Goal: Task Accomplishment & Management: Use online tool/utility

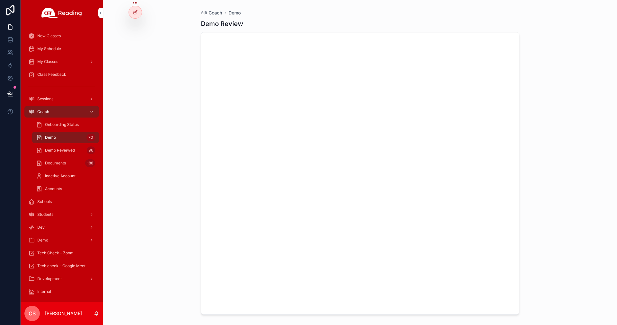
scroll to position [8754, 0]
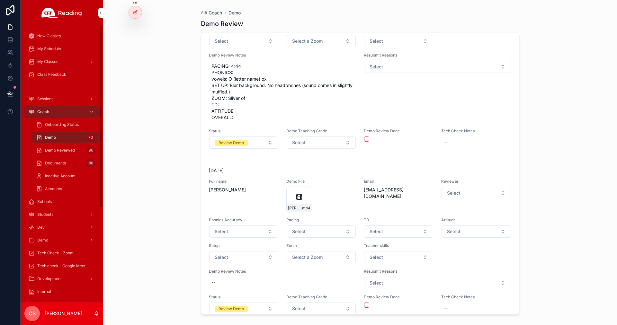
click at [51, 139] on span "Demo" at bounding box center [50, 137] width 11 height 5
click at [155, 100] on div "Coach Demo Demo Review [DATE] Full name [PERSON_NAME] Demo File TEACHER-[PERSON…" at bounding box center [360, 162] width 514 height 325
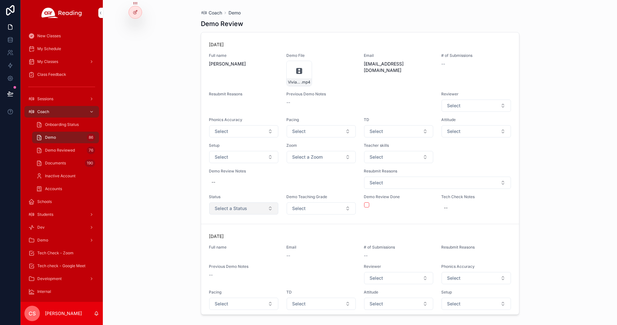
click at [241, 209] on span "Select a Status" at bounding box center [231, 208] width 32 height 6
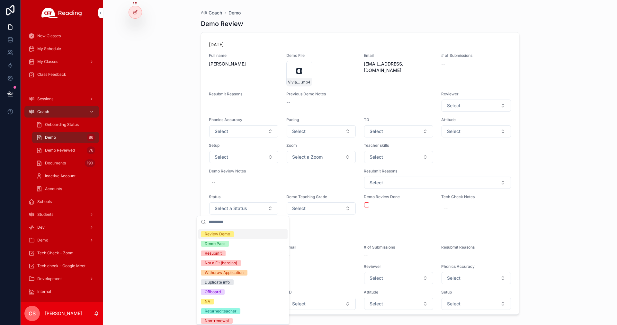
click at [232, 235] on span "Review Demo" at bounding box center [217, 234] width 33 height 6
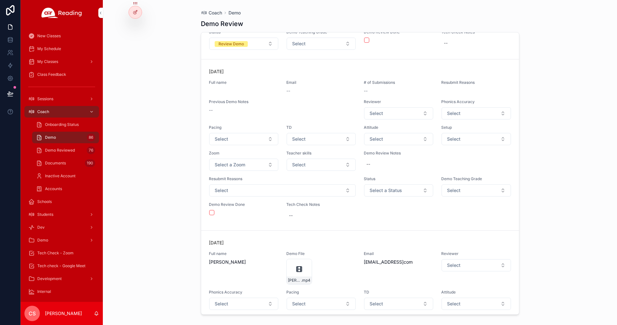
scroll to position [171, 0]
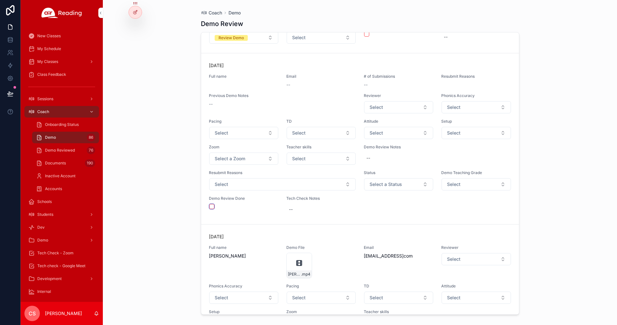
click at [211, 207] on button "scrollable content" at bounding box center [211, 206] width 5 height 5
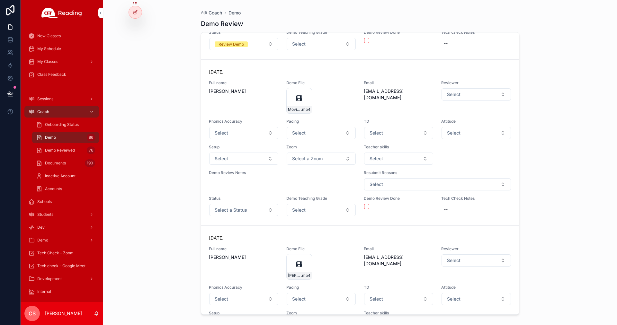
scroll to position [1319, 0]
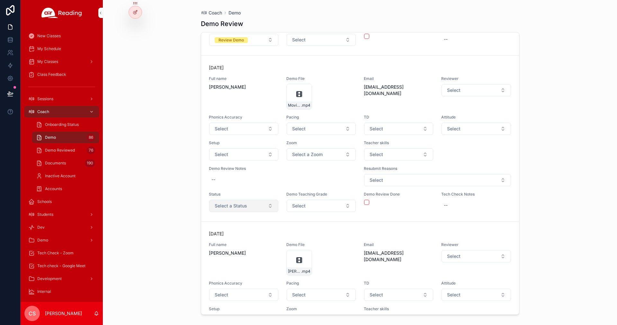
click at [249, 206] on button "Select a Status" at bounding box center [243, 206] width 69 height 12
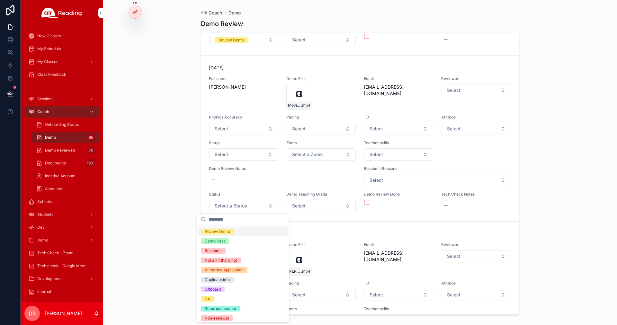
click at [235, 230] on div "Review Demo" at bounding box center [242, 232] width 89 height 10
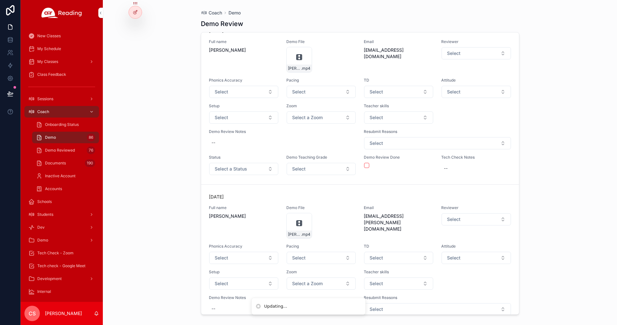
scroll to position [1527, 0]
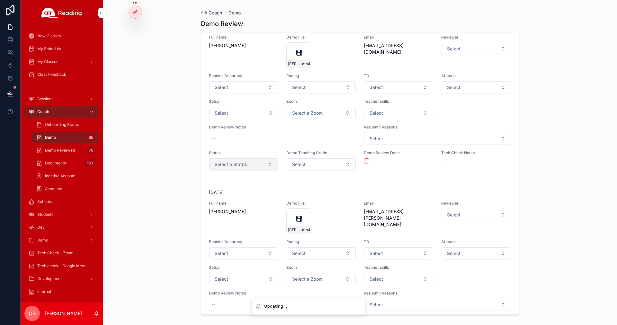
click at [238, 169] on button "Select a Status" at bounding box center [243, 164] width 69 height 12
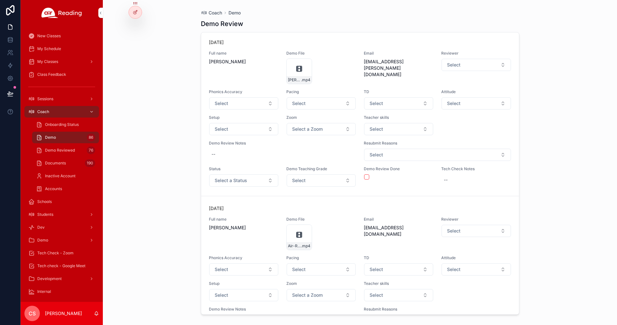
scroll to position [1656, 0]
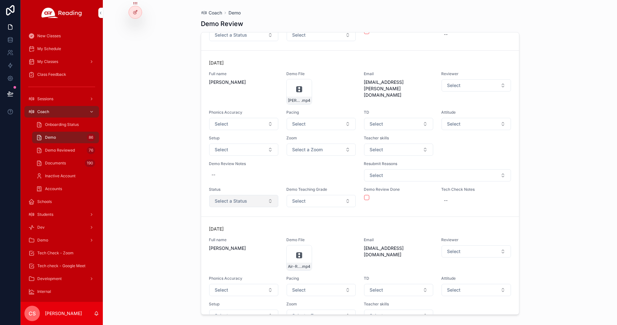
click at [233, 202] on span "Select a Status" at bounding box center [231, 201] width 32 height 6
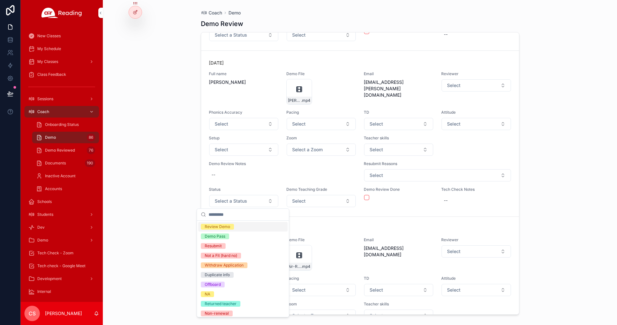
click at [229, 225] on div "Review Demo" at bounding box center [217, 227] width 25 height 6
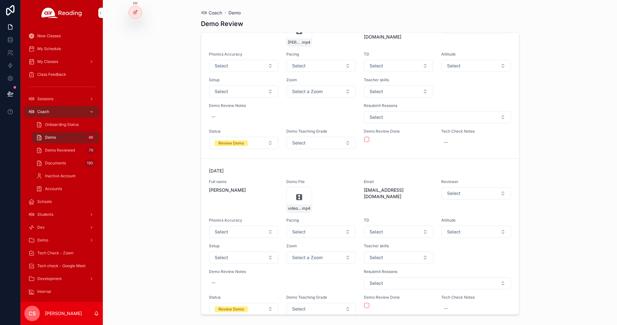
scroll to position [2628, 0]
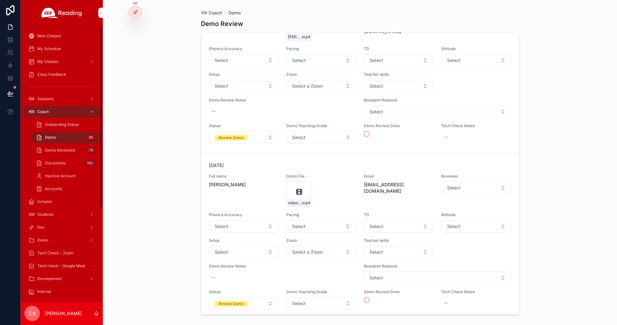
click at [56, 148] on span "Demo Reviewed" at bounding box center [60, 150] width 30 height 5
